Goal: Task Accomplishment & Management: Complete application form

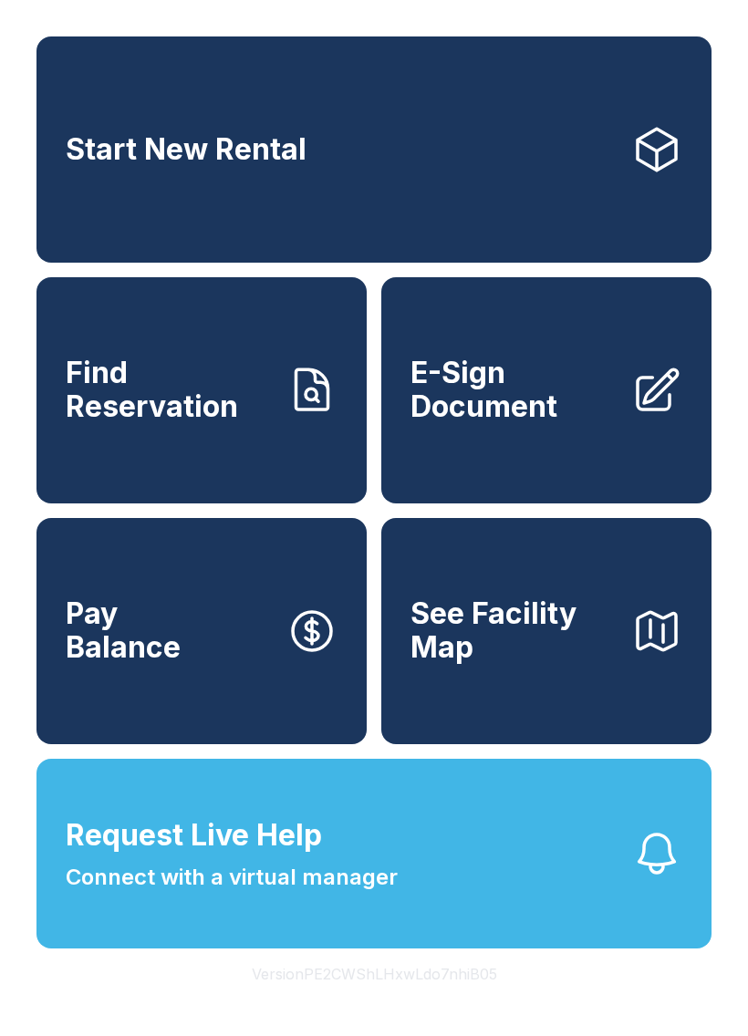
click at [471, 914] on button "Request Live Help Connect with a virtual manager" at bounding box center [373, 854] width 675 height 190
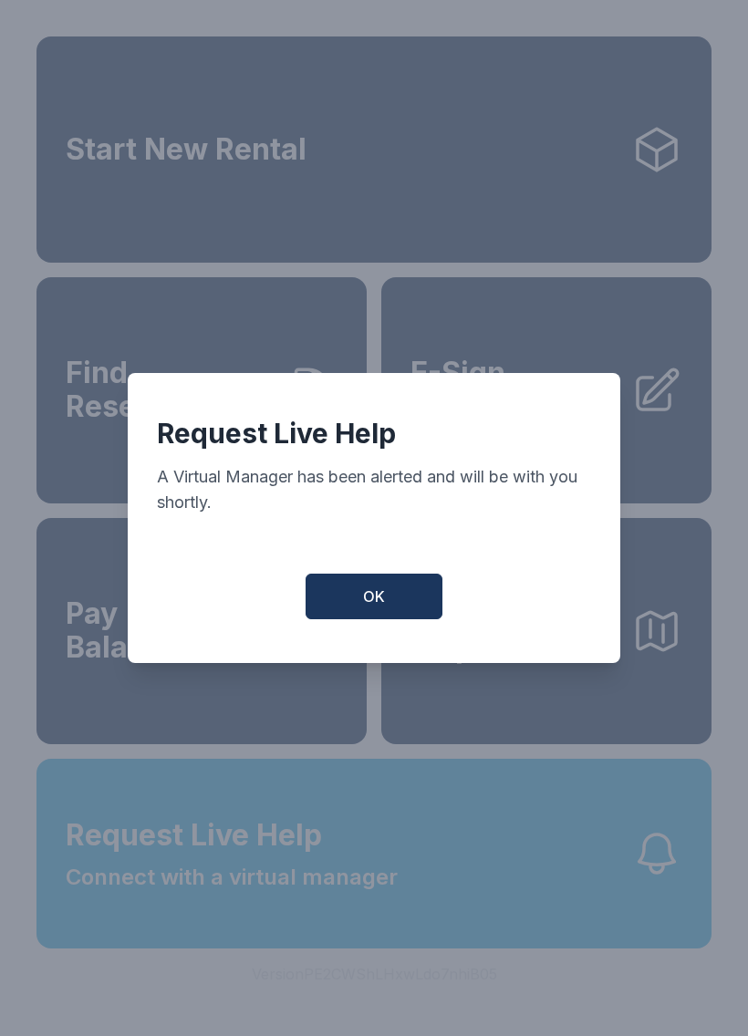
click at [386, 604] on button "OK" at bounding box center [373, 596] width 137 height 46
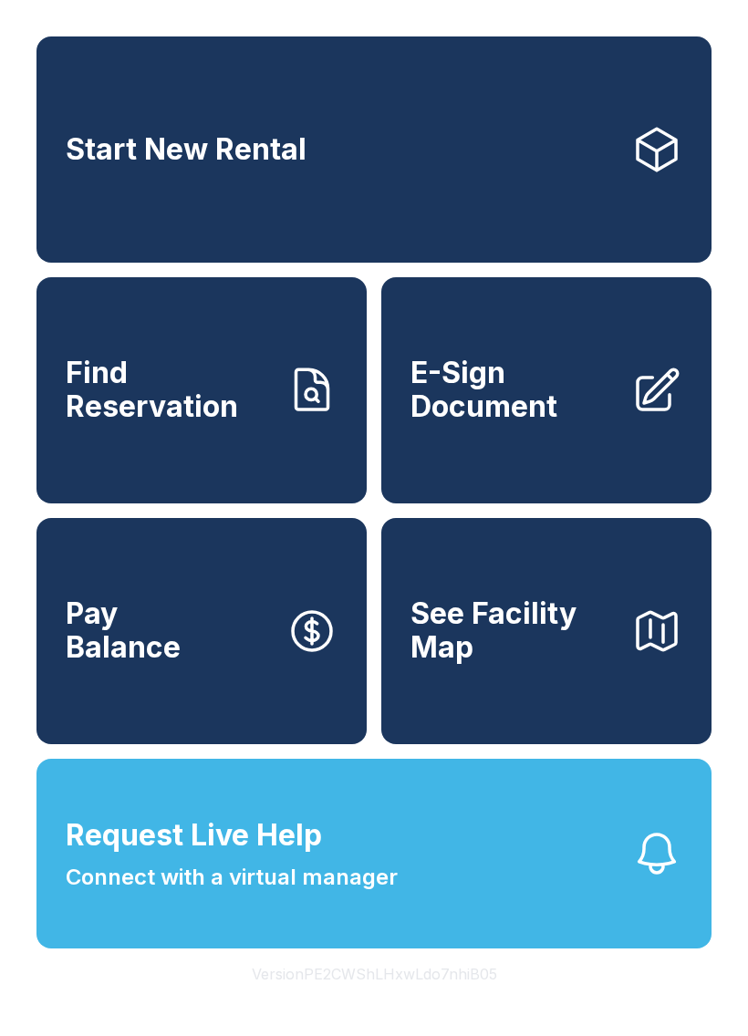
click at [605, 877] on button "Request Live Help Connect with a virtual manager" at bounding box center [373, 854] width 675 height 190
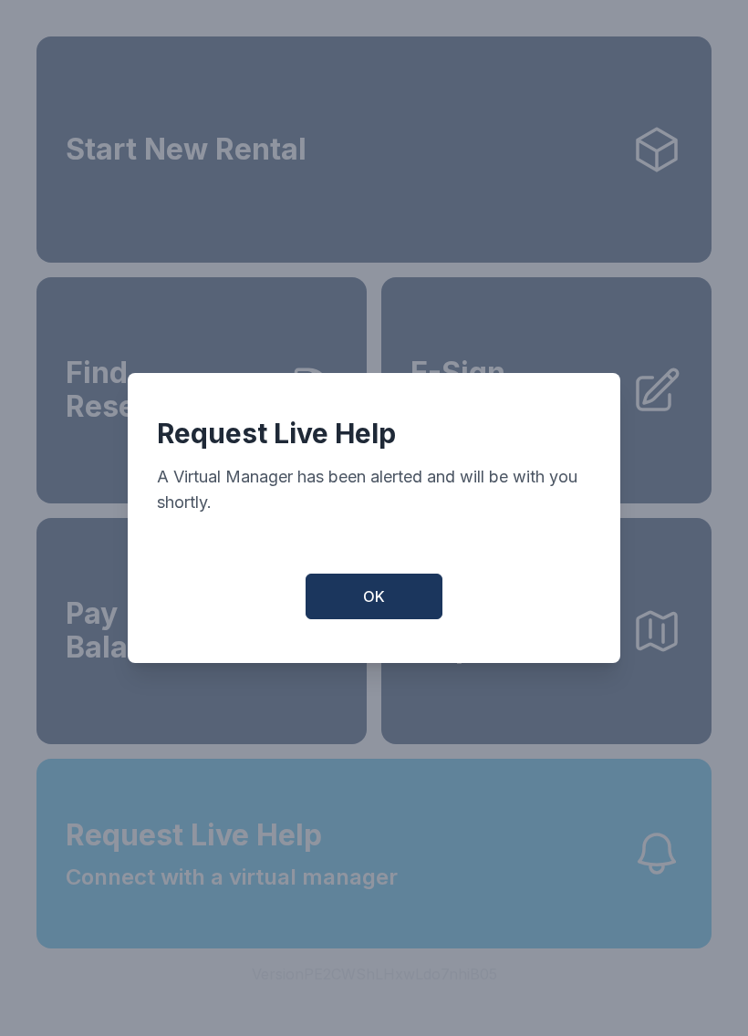
click at [374, 598] on span "OK" at bounding box center [374, 596] width 22 height 22
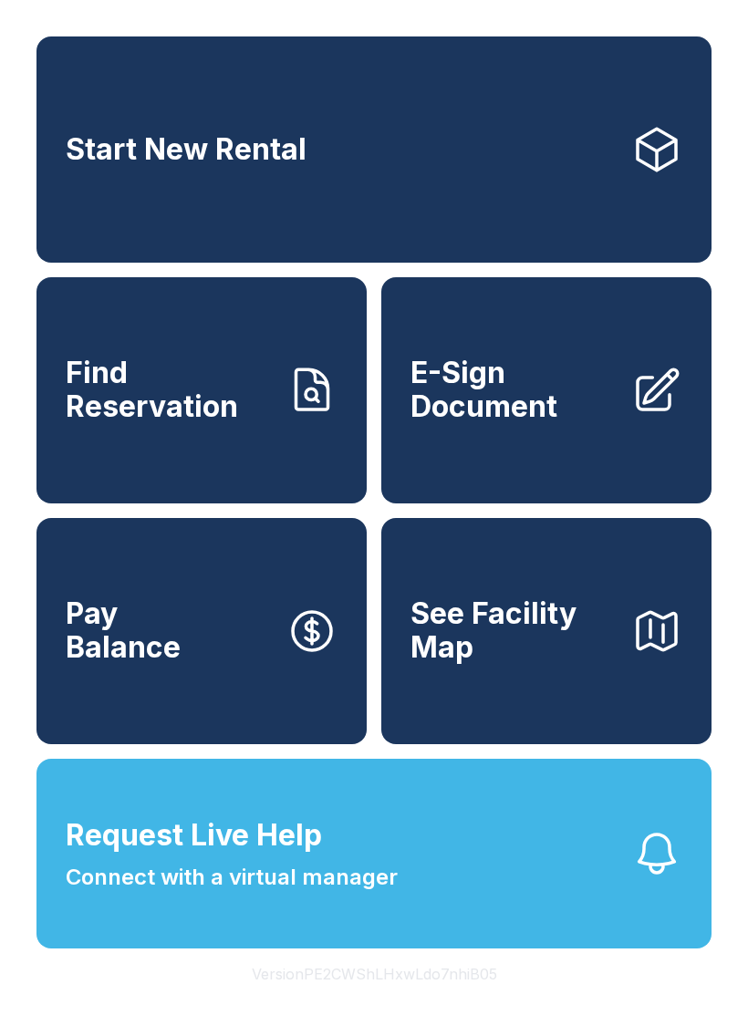
click at [536, 423] on span "E-Sign Document" at bounding box center [513, 389] width 206 height 67
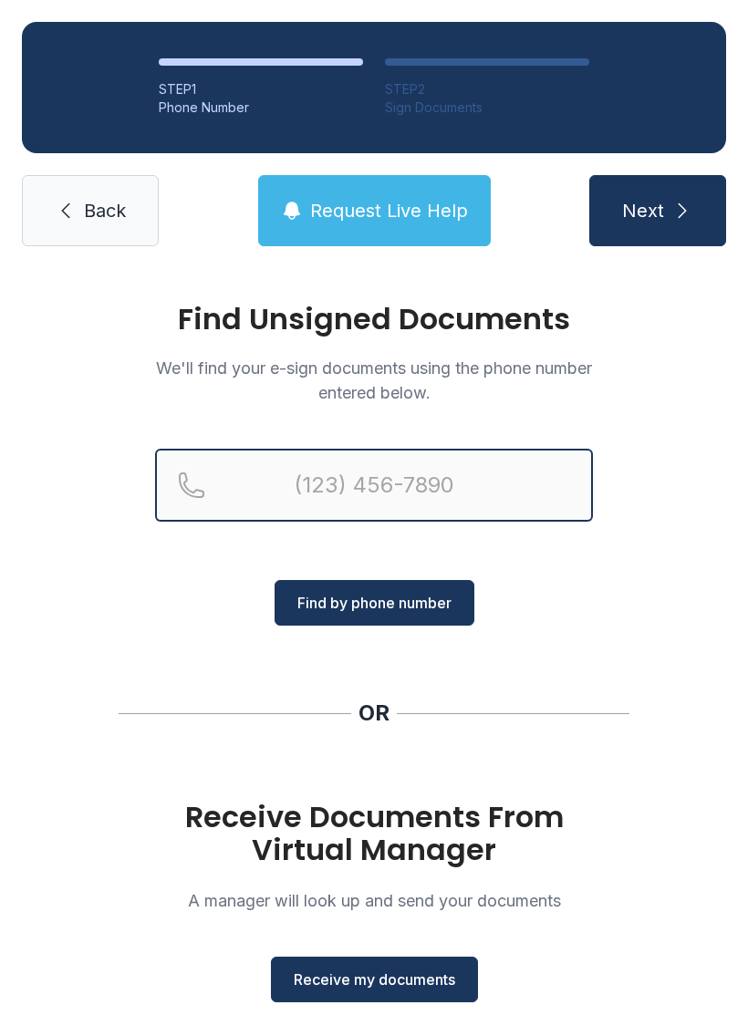
click at [418, 491] on input "Reservation phone number" at bounding box center [374, 485] width 438 height 73
type input "("
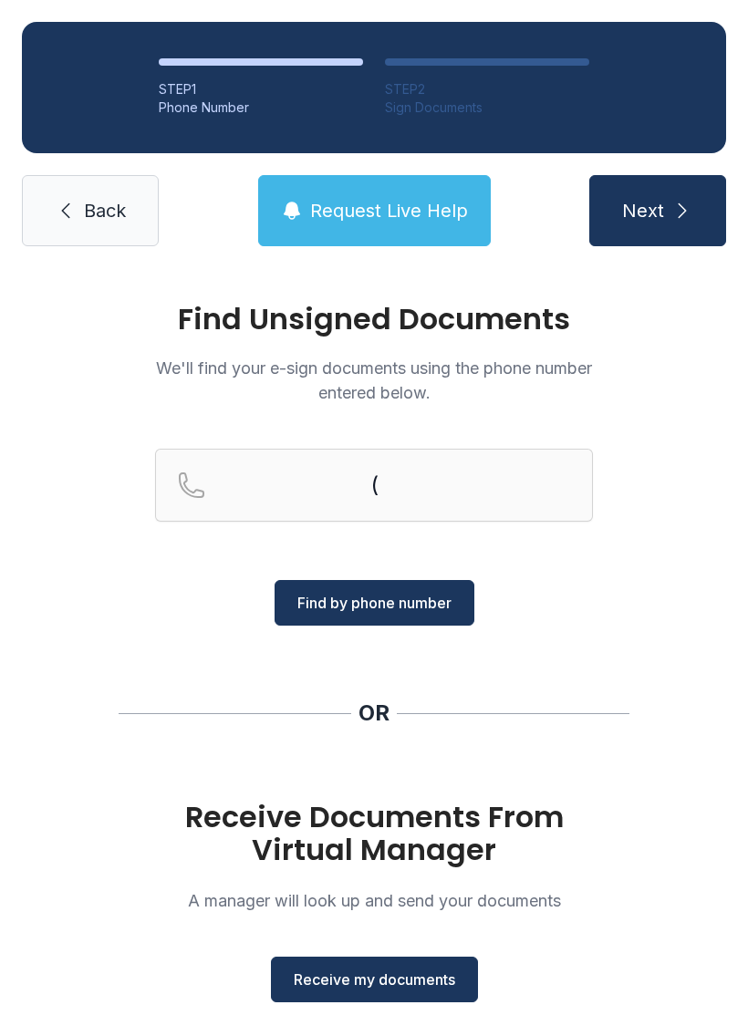
click at [387, 715] on div "OR" at bounding box center [373, 712] width 31 height 29
click at [374, 976] on span "Receive my documents" at bounding box center [374, 979] width 161 height 22
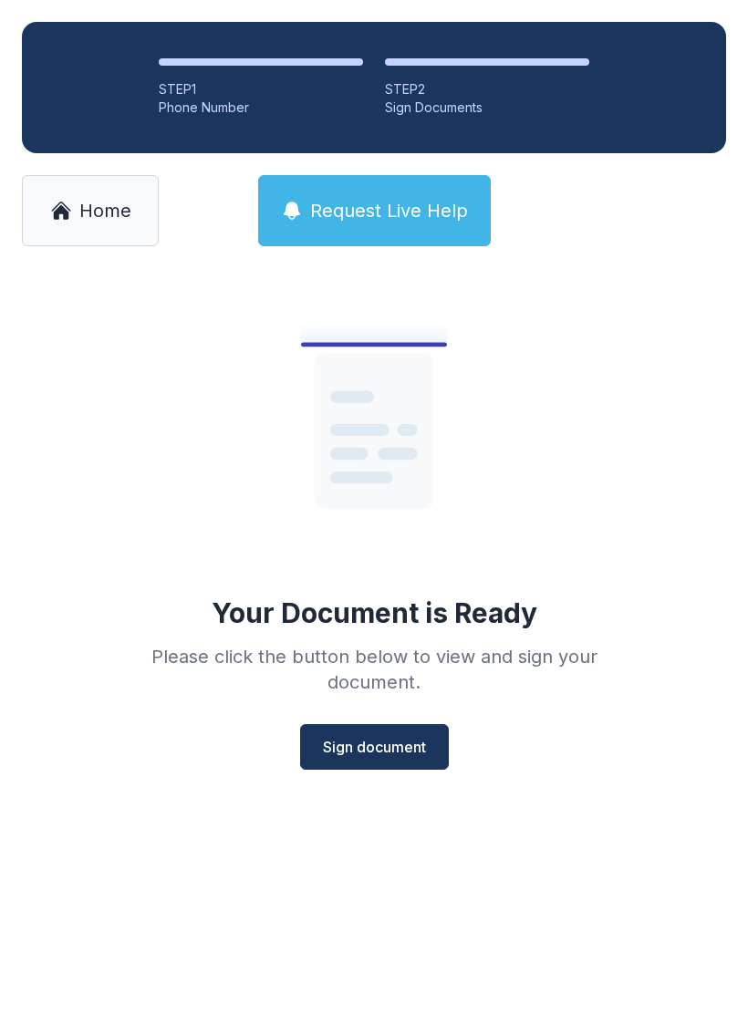
click at [405, 744] on span "Sign document" at bounding box center [374, 747] width 103 height 22
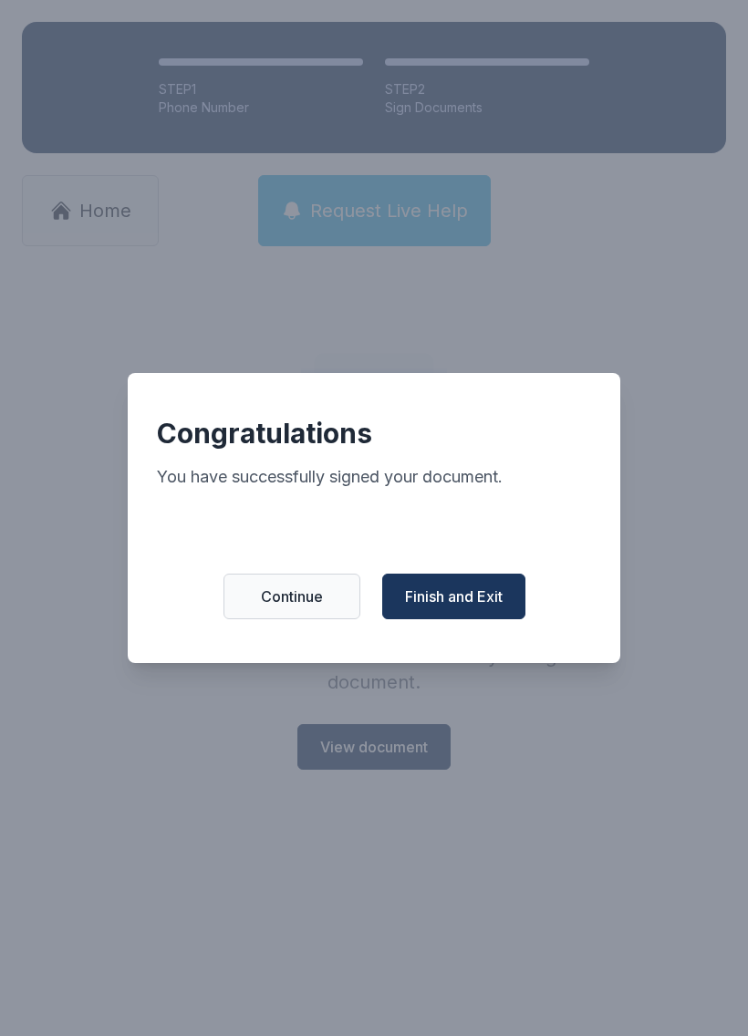
click at [472, 604] on span "Finish and Exit" at bounding box center [454, 596] width 98 height 22
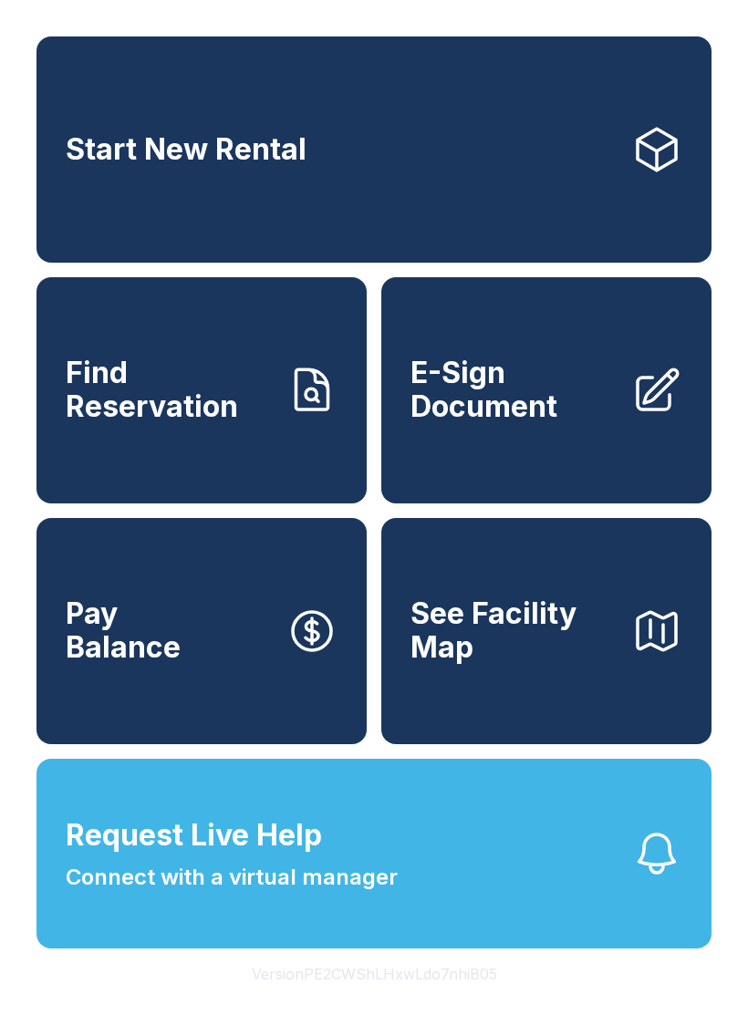
click at [573, 388] on span "E-Sign Document" at bounding box center [513, 389] width 206 height 67
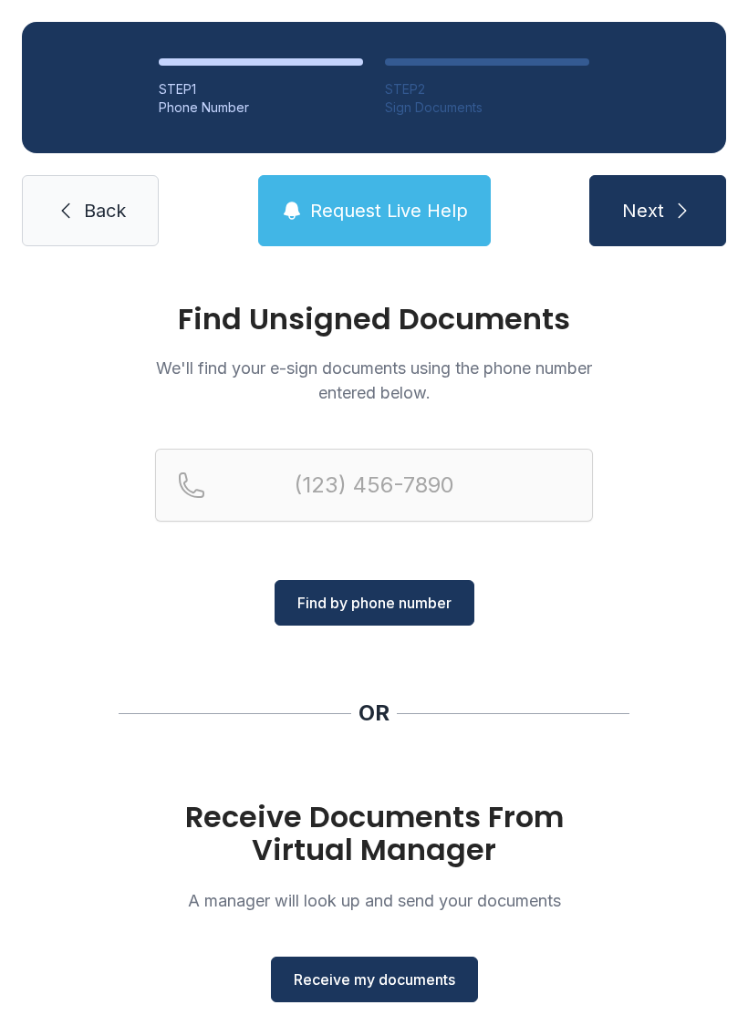
click at [387, 994] on button "Receive my documents" at bounding box center [374, 979] width 207 height 46
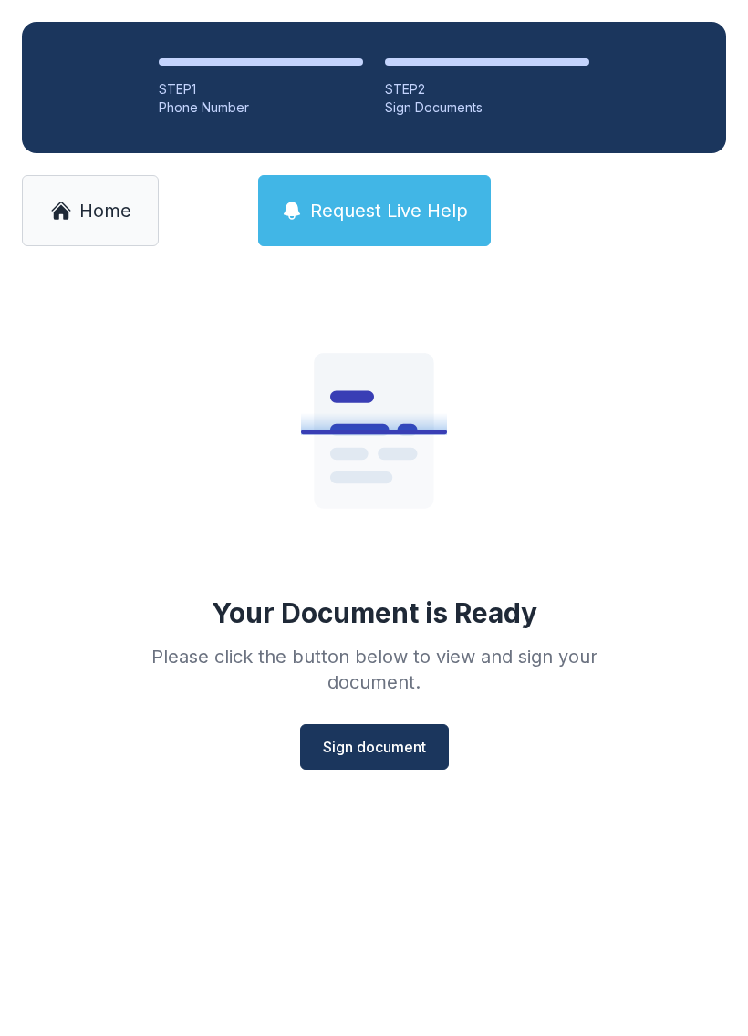
click at [388, 736] on span "Sign document" at bounding box center [374, 747] width 103 height 22
